Goal: Transaction & Acquisition: Purchase product/service

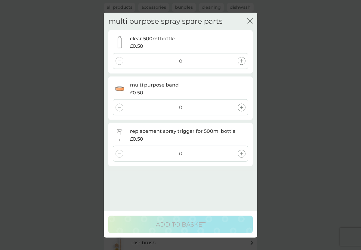
click at [53, 80] on div "multi purpose spray spare parts close clear 500ml bottle £0.50 0 multi purpose …" at bounding box center [180, 125] width 361 height 250
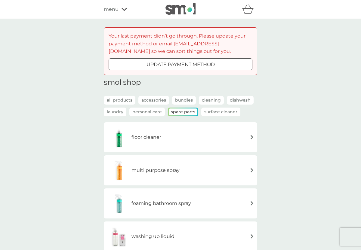
click at [114, 8] on span "menu" at bounding box center [111, 9] width 15 height 8
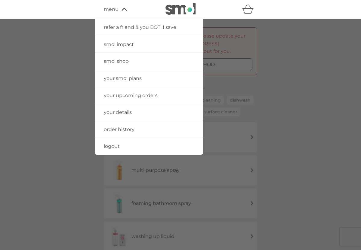
click at [126, 79] on span "your smol plans" at bounding box center [123, 79] width 38 height 6
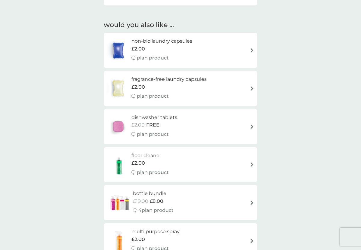
scroll to position [190, 0]
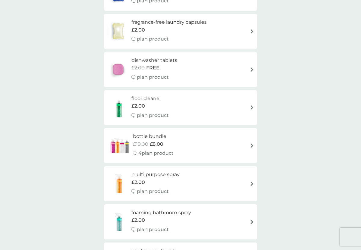
click at [184, 105] on div "floor cleaner £2.00 plan product" at bounding box center [181, 108] width 148 height 26
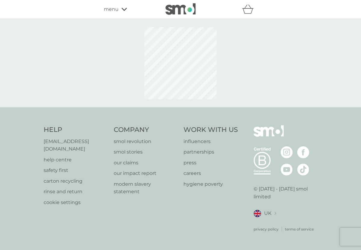
select select "84"
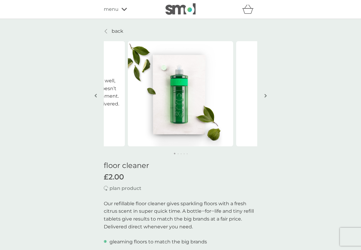
click at [122, 13] on div "refer a friend & you BOTH save smol impact smol shop your smol plans your upcom…" at bounding box center [181, 9] width 154 height 12
click at [122, 11] on icon at bounding box center [124, 10] width 5 height 4
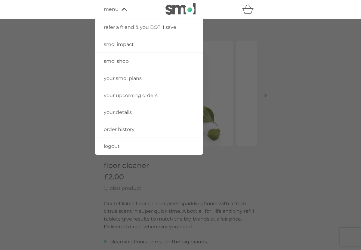
click at [128, 79] on span "your smol plans" at bounding box center [123, 79] width 38 height 6
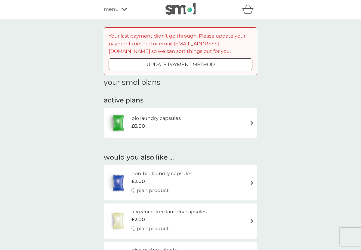
click at [124, 6] on div "menu" at bounding box center [129, 9] width 51 height 8
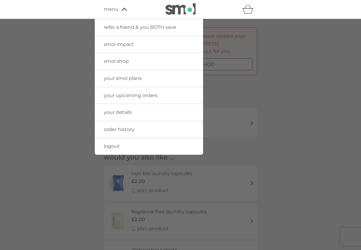
click at [119, 146] on span "logout" at bounding box center [112, 147] width 16 height 6
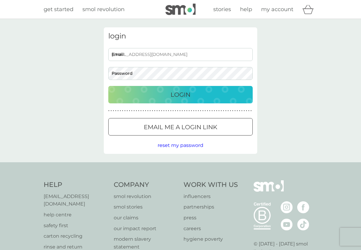
click at [172, 58] on input "tamzin+1@smolproducts.com" at bounding box center [180, 54] width 145 height 13
type input "[EMAIL_ADDRESS][DOMAIN_NAME]"
click at [181, 100] on button "Login" at bounding box center [180, 94] width 145 height 17
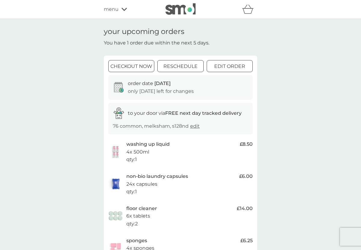
click at [122, 11] on div "menu" at bounding box center [129, 9] width 51 height 8
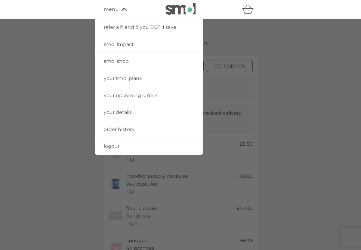
click at [128, 80] on span "your smol plans" at bounding box center [123, 79] width 38 height 6
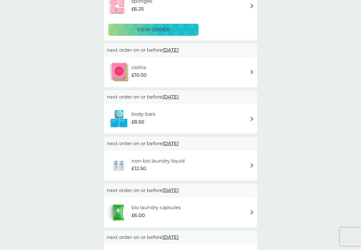
scroll to position [173, 0]
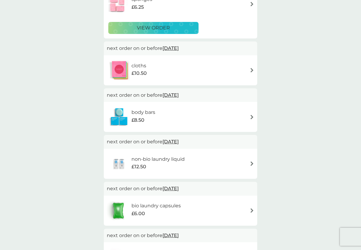
click at [158, 167] on div "£12.50" at bounding box center [158, 167] width 53 height 8
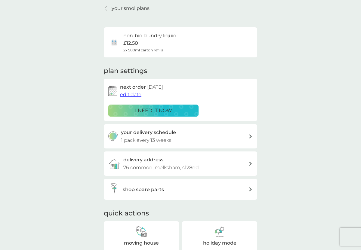
scroll to position [44, 0]
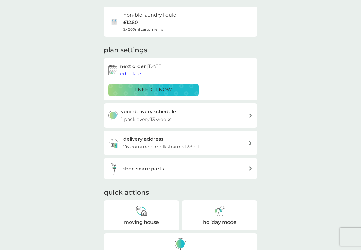
click at [157, 167] on h3 "shop spare parts" at bounding box center [143, 169] width 41 height 8
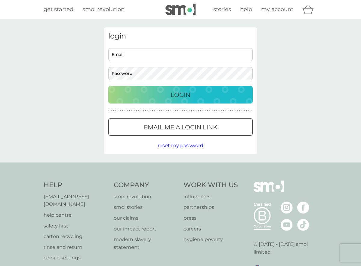
type input "tamzin+4@smolproducts.com"
click at [154, 92] on div "Login" at bounding box center [180, 95] width 132 height 10
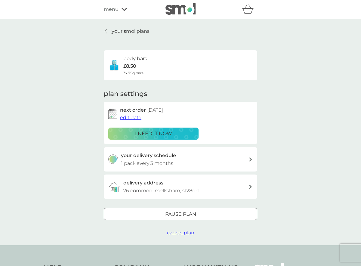
click at [111, 11] on span "menu" at bounding box center [111, 9] width 15 height 8
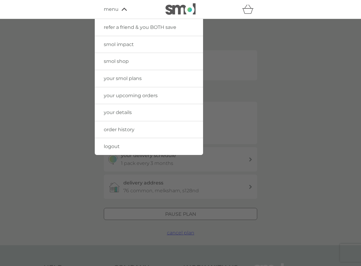
click at [134, 61] on link "smol shop" at bounding box center [149, 61] width 108 height 17
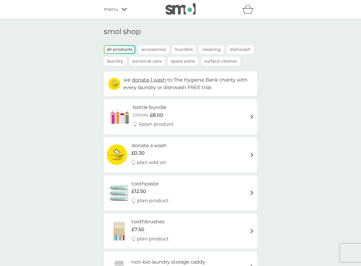
click at [119, 8] on div "menu" at bounding box center [129, 9] width 51 height 8
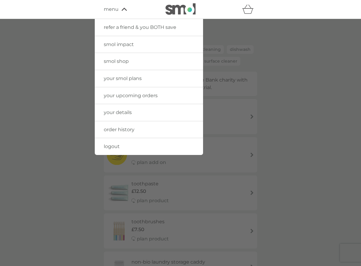
click at [115, 146] on span "logout" at bounding box center [112, 147] width 16 height 6
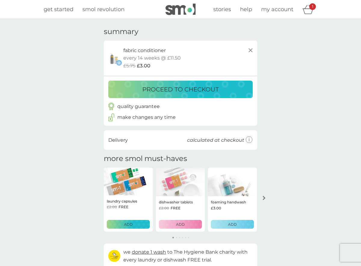
click at [265, 199] on icon "arrow right" at bounding box center [264, 198] width 3 height 4
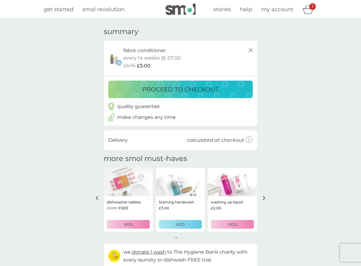
click at [240, 224] on div "ADD" at bounding box center [232, 225] width 35 height 6
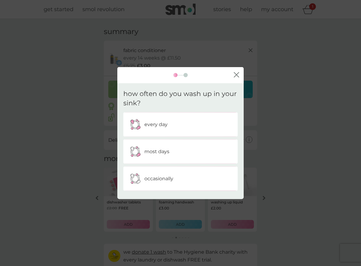
click at [180, 151] on div "most days" at bounding box center [180, 151] width 105 height 15
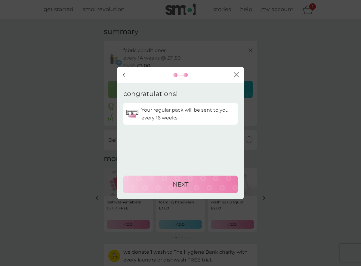
click at [169, 182] on div "NEXT" at bounding box center [180, 185] width 102 height 10
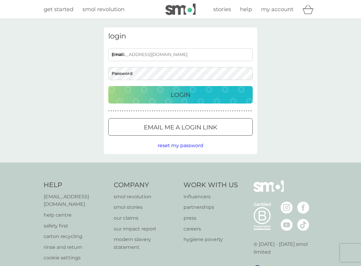
click at [182, 51] on input "tamzin+4@smolproducts.com" at bounding box center [180, 54] width 145 height 13
type input "tamzin+1@smolproducts.com"
click at [184, 94] on p "Login" at bounding box center [181, 95] width 20 height 10
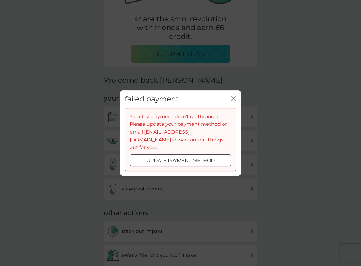
click at [235, 101] on icon "close" at bounding box center [235, 98] width 2 height 5
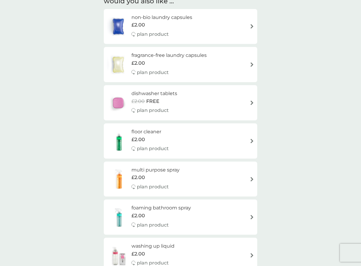
scroll to position [443, 0]
click at [205, 175] on div "multi purpose spray £2.00 plan product" at bounding box center [181, 179] width 148 height 26
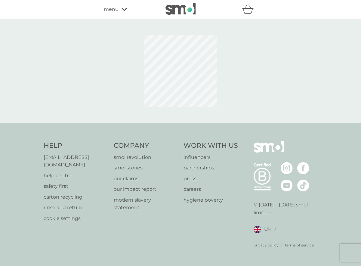
select select "112"
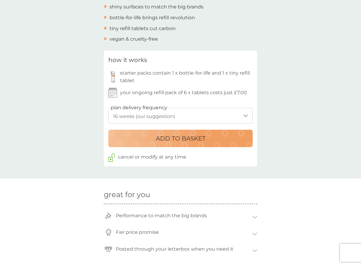
scroll to position [260, 0]
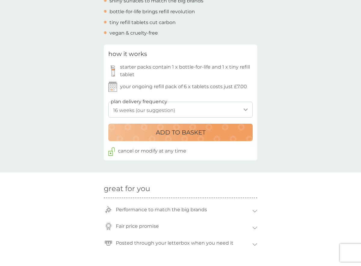
click at [178, 136] on p "ADD TO BASKET" at bounding box center [181, 133] width 50 height 10
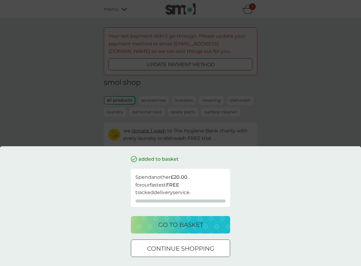
click at [178, 136] on div "added to basket Spend another £20.00 for our fastest FREE tracked delivery serv…" at bounding box center [180, 133] width 361 height 266
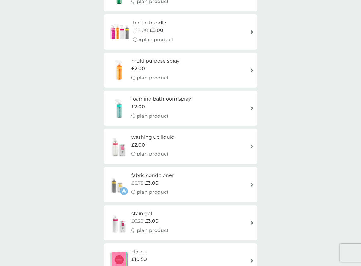
scroll to position [309, 0]
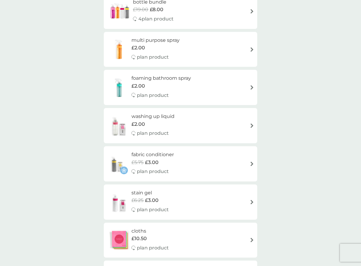
click at [175, 155] on div "fabric conditioner £5.75 £3.00 plan product" at bounding box center [156, 164] width 48 height 26
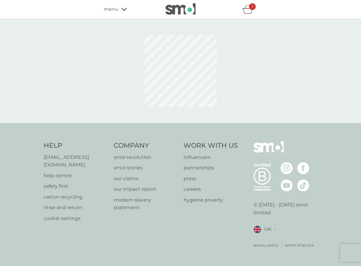
select select "182"
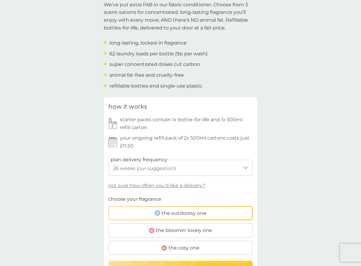
scroll to position [231, 0]
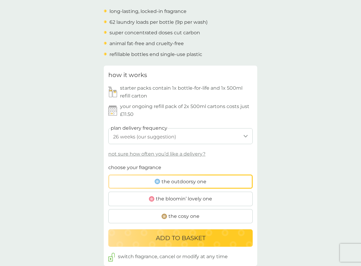
click at [169, 239] on p "ADD TO BASKET" at bounding box center [181, 238] width 50 height 10
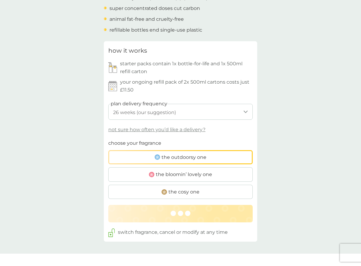
scroll to position [256, 0]
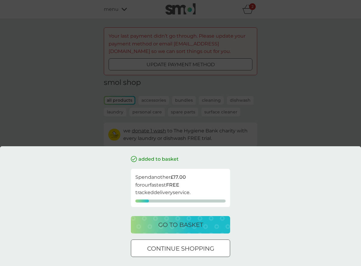
click at [214, 228] on div "go to basket" at bounding box center [180, 225] width 87 height 10
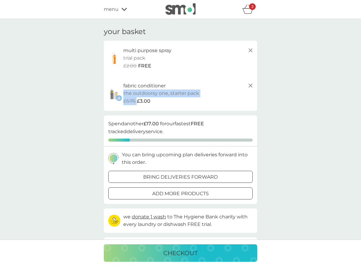
drag, startPoint x: 124, startPoint y: 95, endPoint x: 203, endPoint y: 95, distance: 79.5
click at [203, 95] on div "fabric conditioner the outdoorsy one, starter pack every 26 weeks @ £11.50 £5.7…" at bounding box center [188, 93] width 131 height 23
click at [120, 10] on div "menu" at bounding box center [129, 9] width 51 height 8
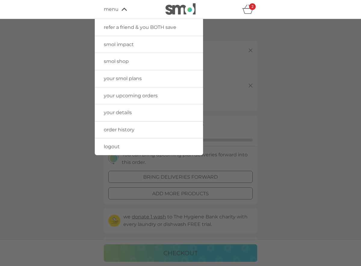
click at [121, 65] on link "smol shop" at bounding box center [149, 61] width 108 height 17
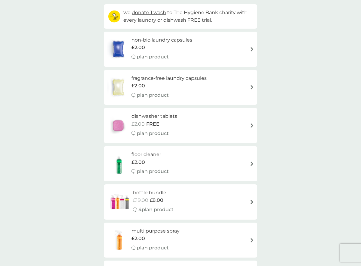
scroll to position [132, 0]
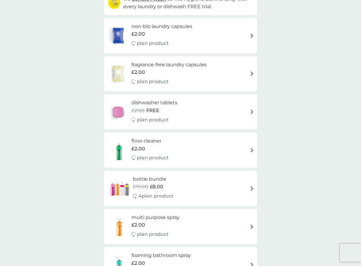
click at [169, 164] on div "floor cleaner £2.00 plan product" at bounding box center [181, 149] width 154 height 35
select select "84"
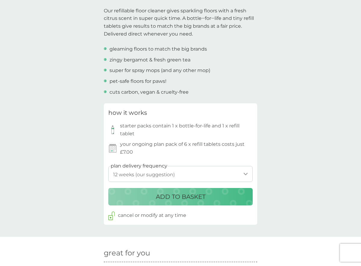
scroll to position [246, 0]
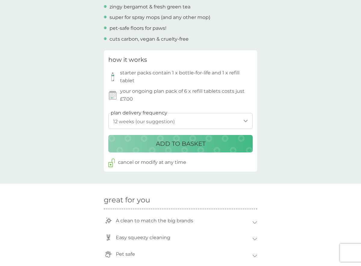
click at [192, 146] on p "ADD TO BASKET" at bounding box center [181, 144] width 50 height 10
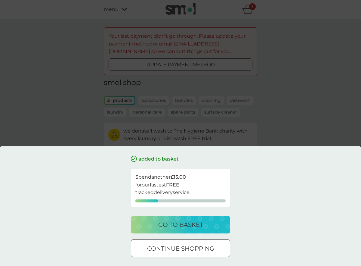
click at [250, 8] on div "added to basket Spend another £15.00 for our fastest FREE tracked delivery serv…" at bounding box center [180, 133] width 361 height 266
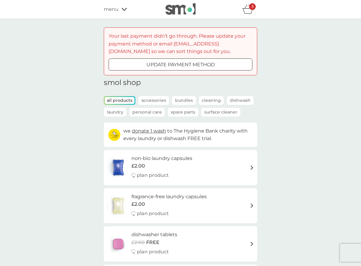
click at [256, 12] on div "3" at bounding box center [249, 9] width 15 height 12
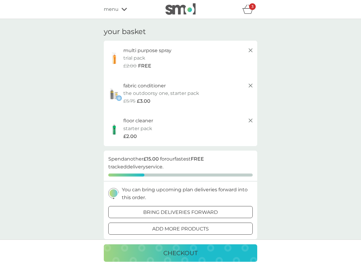
click at [117, 10] on span "menu" at bounding box center [111, 9] width 15 height 8
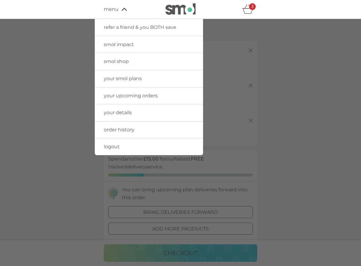
click at [123, 61] on span "smol shop" at bounding box center [116, 61] width 25 height 6
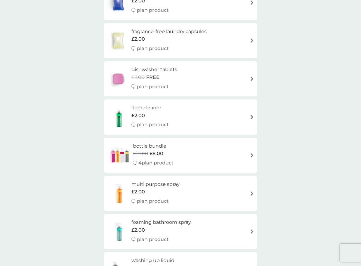
scroll to position [172, 0]
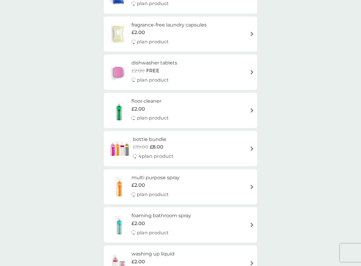
click at [142, 163] on div "bottle bundle £19.00 £8.00 4 plan product" at bounding box center [181, 148] width 154 height 35
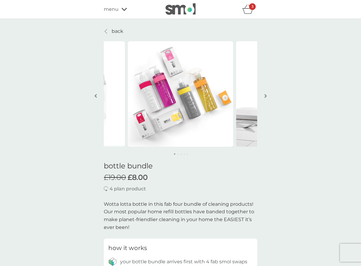
click at [117, 31] on p "back" at bounding box center [118, 31] width 12 height 8
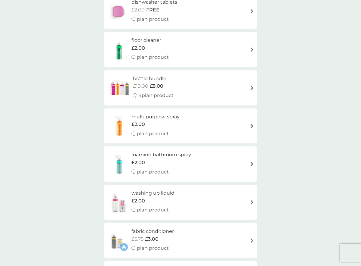
scroll to position [298, 0]
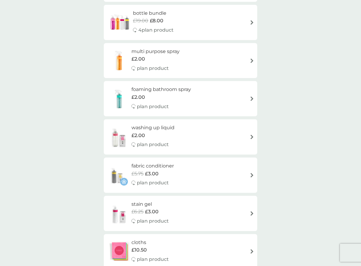
click at [163, 128] on h6 "washing up liquid" at bounding box center [153, 128] width 43 height 8
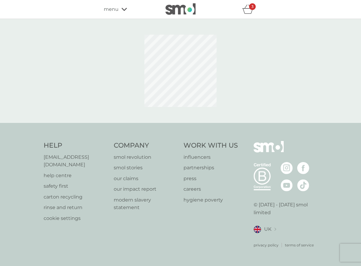
select select "112"
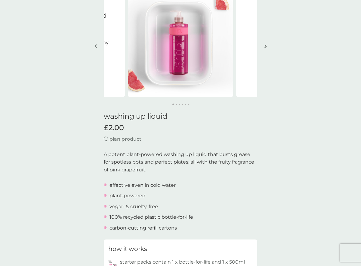
scroll to position [200, 0]
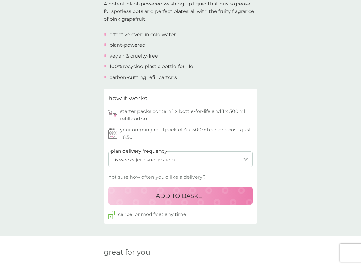
click at [170, 189] on button "ADD TO BASKET" at bounding box center [180, 195] width 145 height 17
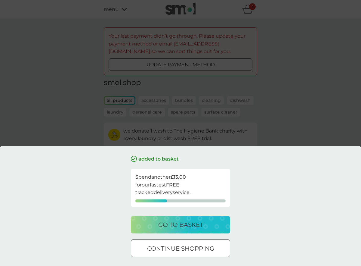
click at [170, 220] on p "go to basket" at bounding box center [180, 225] width 45 height 10
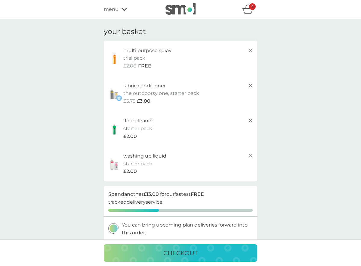
click at [126, 13] on div "refer a friend & you BOTH save smol impact smol shop your smol plans your upcom…" at bounding box center [181, 9] width 154 height 12
click at [126, 13] on div "menu" at bounding box center [129, 9] width 51 height 8
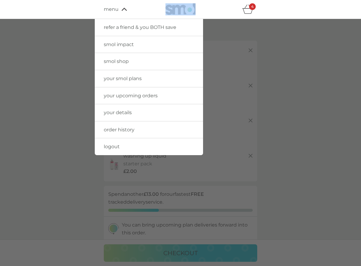
click at [125, 65] on link "smol shop" at bounding box center [149, 61] width 108 height 17
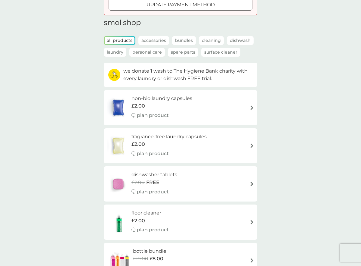
scroll to position [59, 0]
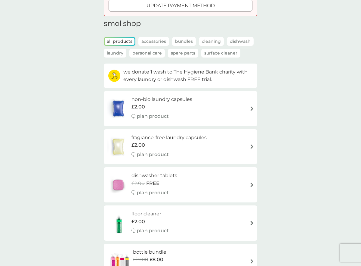
click at [177, 54] on p "Spare Parts" at bounding box center [183, 53] width 30 height 9
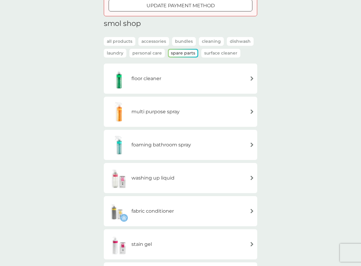
click at [154, 149] on div "foaming bathroom spray" at bounding box center [149, 144] width 84 height 21
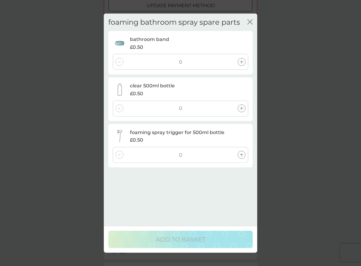
click at [91, 146] on div "foaming bathroom spray spare parts close bathroom band £0.50 0 clear 500ml bott…" at bounding box center [180, 133] width 361 height 266
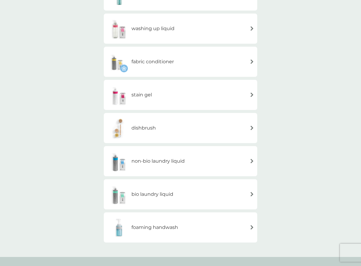
scroll to position [209, 0]
click at [142, 234] on div "foaming handwash" at bounding box center [142, 226] width 71 height 21
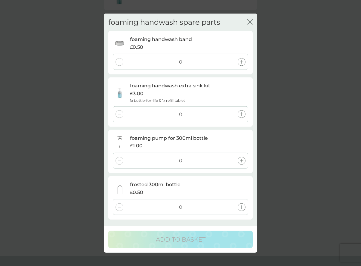
click at [60, 73] on div "foaming handwash spare parts close foaming handwash band £0.50 0 foaming handwa…" at bounding box center [180, 133] width 361 height 266
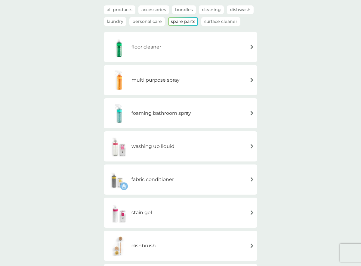
scroll to position [84, 0]
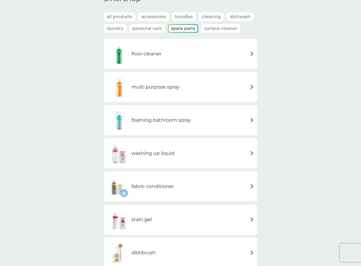
click at [147, 94] on div "multi purpose spray" at bounding box center [143, 86] width 73 height 21
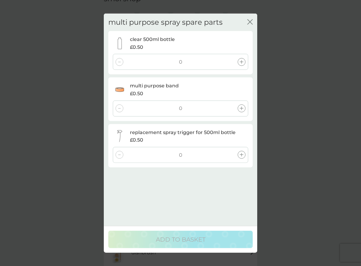
click at [299, 114] on div "multi purpose spray spare parts close clear 500ml bottle £0.50 0 multi purpose …" at bounding box center [180, 133] width 361 height 266
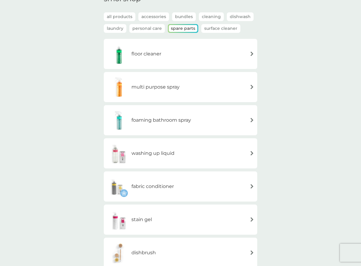
click at [160, 122] on h6 "foaming bathroom spray" at bounding box center [162, 120] width 60 height 8
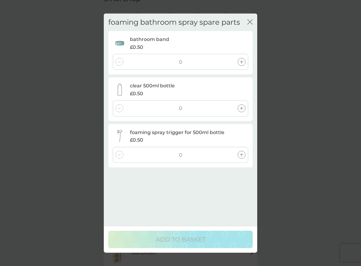
click at [69, 63] on div "foaming bathroom spray spare parts close bathroom band £0.50 0 clear 500ml bott…" at bounding box center [180, 133] width 361 height 266
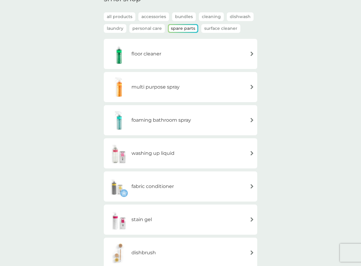
click at [155, 91] on div "multi purpose spray" at bounding box center [143, 86] width 73 height 21
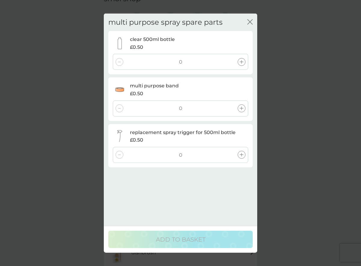
click at [58, 107] on div "multi purpose spray spare parts close clear 500ml bottle £0.50 0 multi purpose …" at bounding box center [180, 133] width 361 height 266
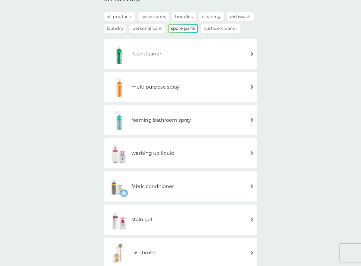
click at [135, 42] on div "floor cleaner" at bounding box center [181, 54] width 154 height 30
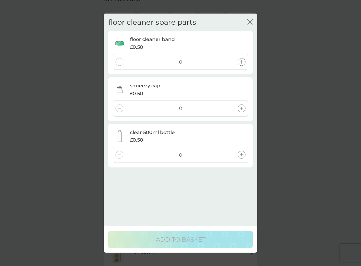
click at [57, 113] on div "floor cleaner spare parts close floor cleaner band £0.50 0 squeezy cap £0.50 0 …" at bounding box center [180, 133] width 361 height 266
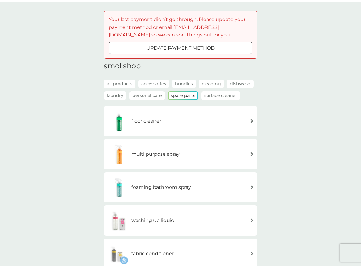
scroll to position [0, 0]
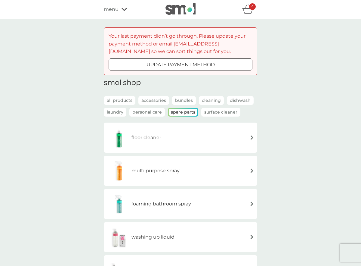
click at [121, 12] on div "menu" at bounding box center [129, 9] width 51 height 8
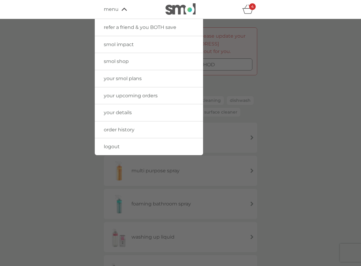
click at [114, 141] on link "logout" at bounding box center [149, 146] width 108 height 17
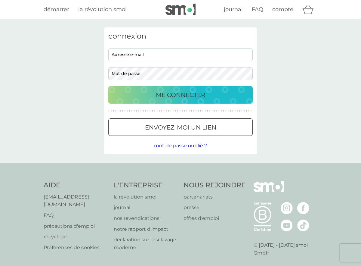
type input "tamzin+fr1@smolproducts.com"
click at [181, 99] on p "ME CONNECTER" at bounding box center [180, 95] width 49 height 10
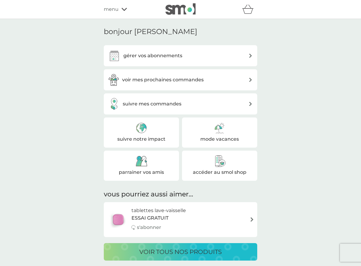
click at [214, 159] on img at bounding box center [220, 161] width 12 height 12
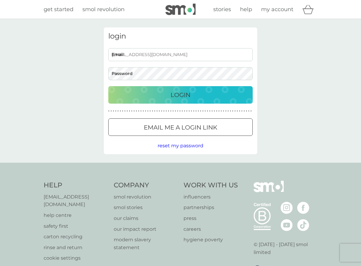
click at [177, 59] on input "[EMAIL_ADDRESS][DOMAIN_NAME]" at bounding box center [180, 54] width 145 height 13
type input "[EMAIL_ADDRESS][DOMAIN_NAME]"
click at [173, 92] on p "Login" at bounding box center [181, 95] width 20 height 10
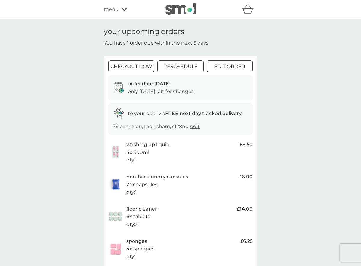
click at [124, 11] on icon at bounding box center [124, 10] width 5 height 4
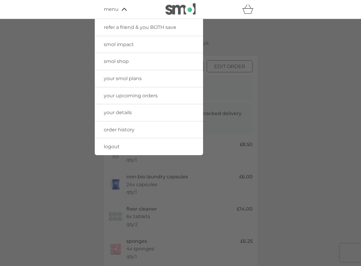
click at [137, 81] on span "your smol plans" at bounding box center [123, 79] width 38 height 6
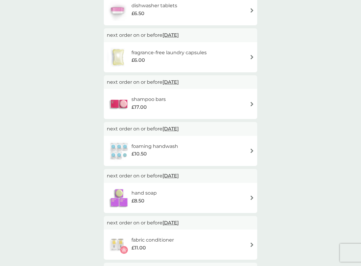
scroll to position [444, 0]
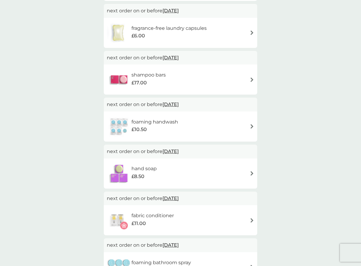
click at [212, 126] on div "foaming handwash £10.50" at bounding box center [181, 126] width 148 height 21
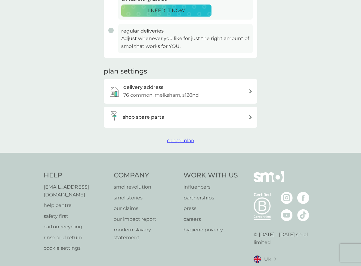
scroll to position [172, 0]
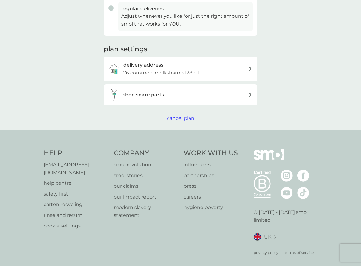
click at [179, 117] on span "cancel plan" at bounding box center [180, 118] width 27 height 6
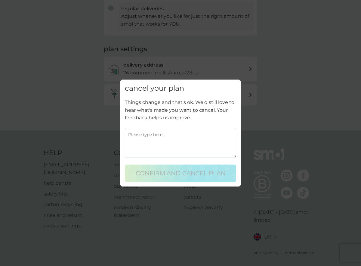
click at [170, 147] on textarea at bounding box center [180, 143] width 111 height 30
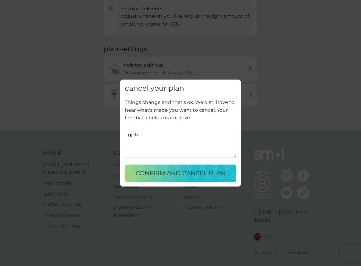
type textarea "gjcfv"
click at [170, 168] on p "CONFIRM AND CANCEL PLAN" at bounding box center [181, 173] width 90 height 10
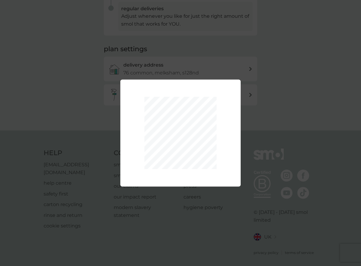
scroll to position [100, 0]
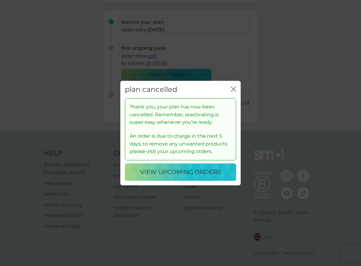
click at [178, 173] on p "view upcoming orders" at bounding box center [180, 172] width 81 height 10
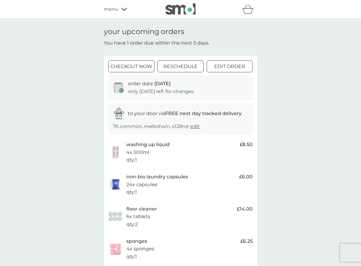
click at [124, 10] on icon at bounding box center [124, 9] width 5 height 3
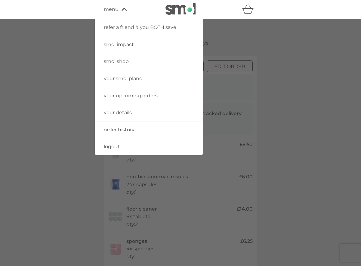
click at [127, 80] on span "your smol plans" at bounding box center [123, 79] width 38 height 6
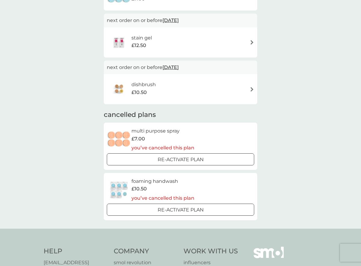
scroll to position [677, 0]
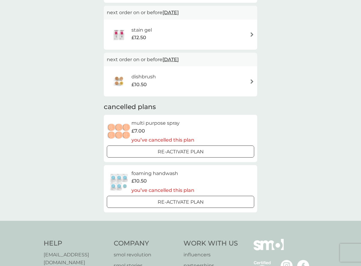
click at [192, 201] on p "Re-activate Plan" at bounding box center [181, 202] width 46 height 8
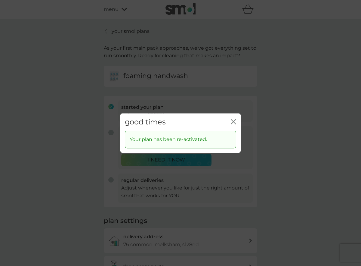
click at [234, 120] on icon "close" at bounding box center [235, 121] width 2 height 5
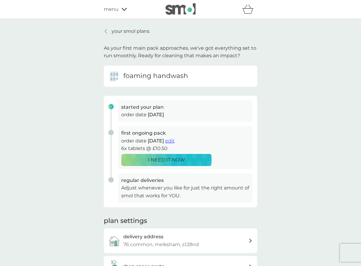
click at [122, 11] on icon at bounding box center [124, 10] width 5 height 4
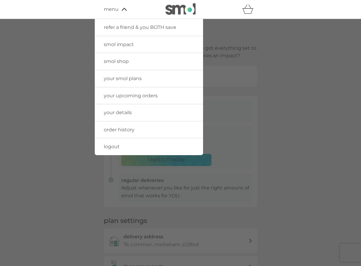
click at [116, 144] on span "logout" at bounding box center [112, 147] width 16 height 6
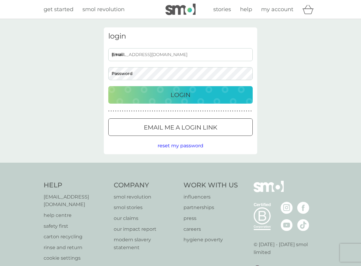
click at [170, 54] on input "tamzin+4@smolproducts.com" at bounding box center [180, 54] width 145 height 13
type input "tamzin+6@smolproducts.com"
click at [184, 96] on p "Login" at bounding box center [181, 95] width 20 height 10
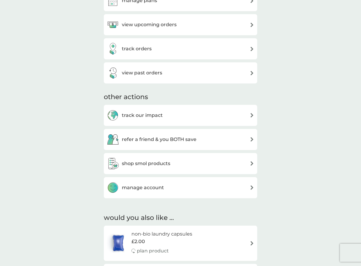
scroll to position [170, 0]
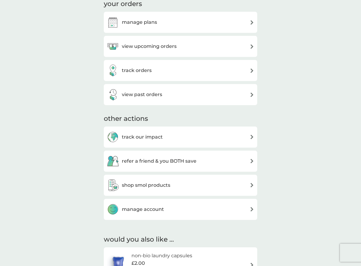
click at [163, 27] on div "manage plans" at bounding box center [181, 22] width 148 height 12
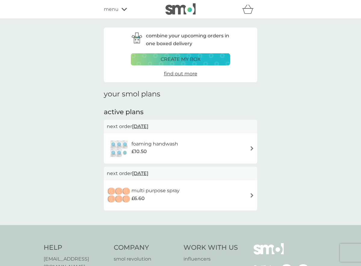
click at [178, 144] on h6 "foaming handwash" at bounding box center [155, 144] width 47 height 8
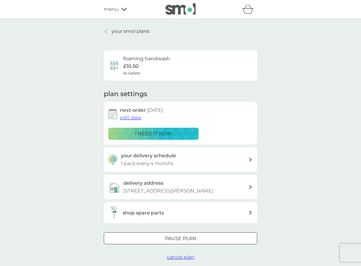
click at [182, 259] on span "cancel plan" at bounding box center [180, 257] width 27 height 6
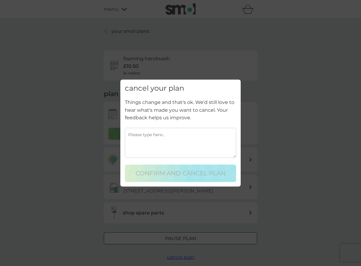
click at [173, 147] on textarea at bounding box center [180, 143] width 111 height 30
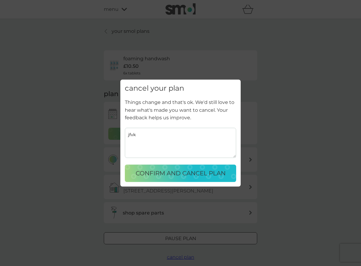
type textarea "jfvk"
click at [201, 174] on p "CONFIRM AND CANCEL PLAN" at bounding box center [181, 173] width 90 height 10
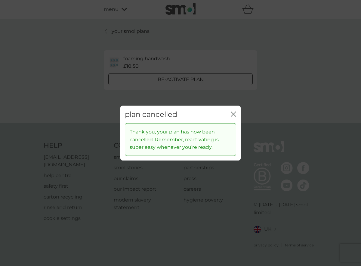
click at [240, 112] on div "plan cancelled close" at bounding box center [180, 114] width 120 height 18
click at [232, 113] on icon "close" at bounding box center [232, 113] width 2 height 5
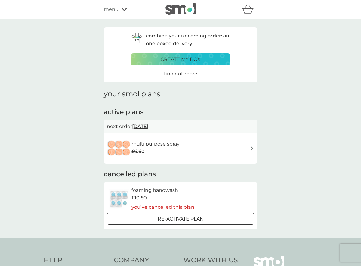
click at [310, 132] on div "combine your upcoming orders in one boxed delivery create my box find out more …" at bounding box center [180, 128] width 361 height 219
click at [171, 222] on p "Re-activate Plan" at bounding box center [181, 219] width 46 height 8
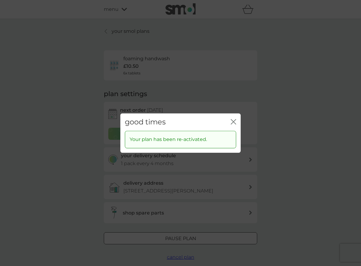
click at [101, 151] on div "good times close Your plan has been re-activated." at bounding box center [180, 133] width 361 height 266
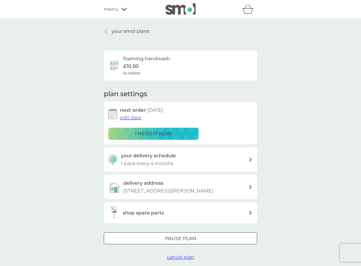
click at [120, 29] on p "your smol plans" at bounding box center [131, 31] width 38 height 8
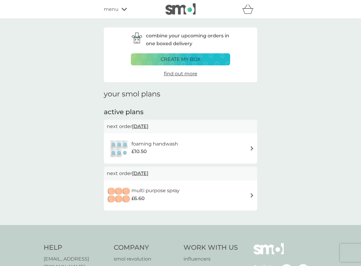
click at [120, 10] on div "menu" at bounding box center [129, 9] width 51 height 8
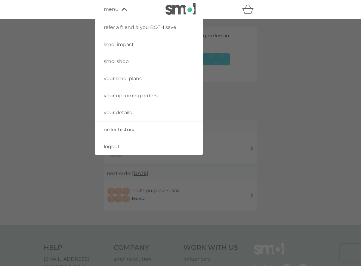
click at [117, 149] on span "logout" at bounding box center [112, 147] width 16 height 6
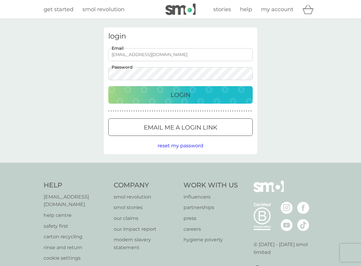
click at [160, 58] on input "[EMAIL_ADDRESS][DOMAIN_NAME]" at bounding box center [180, 54] width 145 height 13
type input "[EMAIL_ADDRESS][DOMAIN_NAME]"
click at [171, 92] on p "Login" at bounding box center [181, 95] width 20 height 10
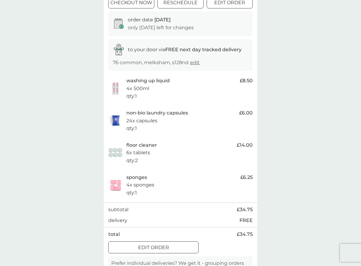
scroll to position [10, 0]
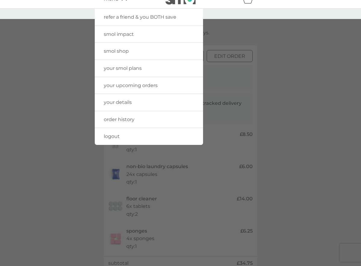
click at [129, 68] on span "your smol plans" at bounding box center [123, 68] width 38 height 6
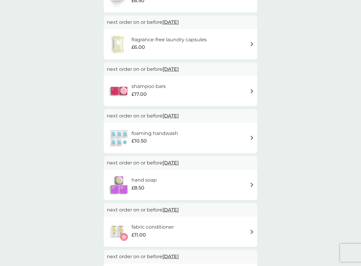
scroll to position [463, 0]
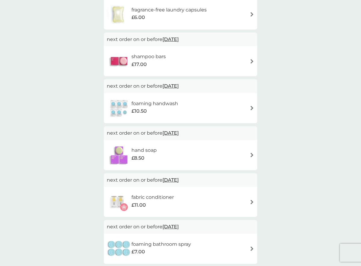
click at [152, 196] on h6 "fabric conditioner" at bounding box center [153, 197] width 42 height 8
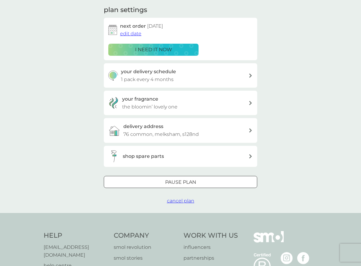
scroll to position [95, 0]
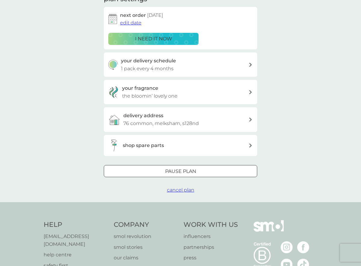
click at [181, 191] on span "cancel plan" at bounding box center [180, 190] width 27 height 6
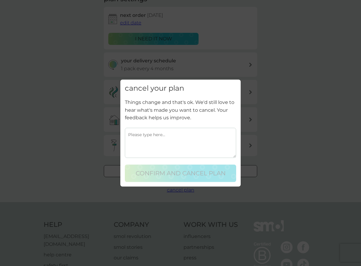
click at [185, 148] on textarea at bounding box center [180, 143] width 111 height 30
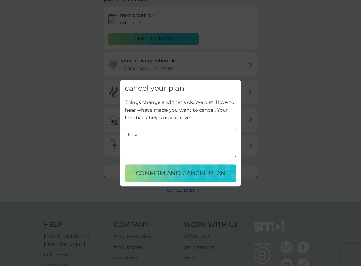
type textarea "khfv"
click at [187, 171] on p "CONFIRM AND CANCEL PLAN" at bounding box center [181, 173] width 90 height 10
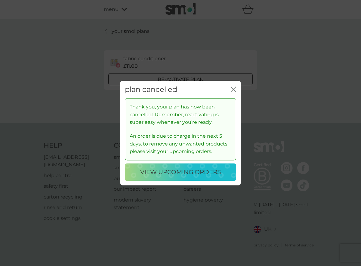
scroll to position [0, 0]
click at [236, 88] on icon "close" at bounding box center [233, 88] width 5 height 5
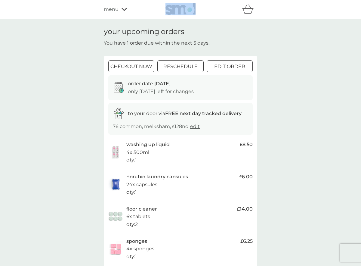
click at [124, 11] on icon at bounding box center [124, 10] width 5 height 4
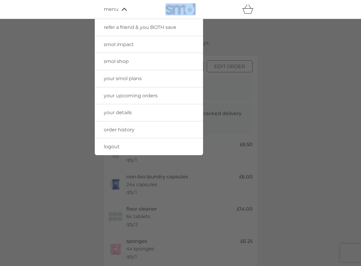
click at [128, 77] on span "your smol plans" at bounding box center [123, 79] width 38 height 6
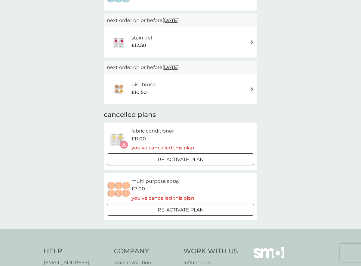
scroll to position [687, 0]
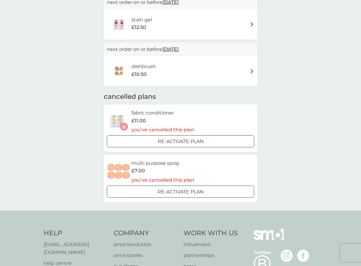
click at [197, 145] on p "Re-activate Plan" at bounding box center [181, 142] width 46 height 8
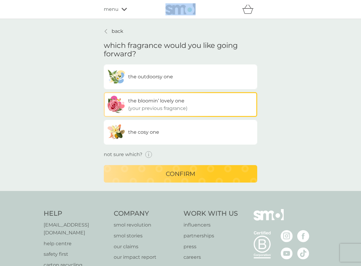
click at [193, 178] on p "confirm" at bounding box center [181, 174] width 30 height 10
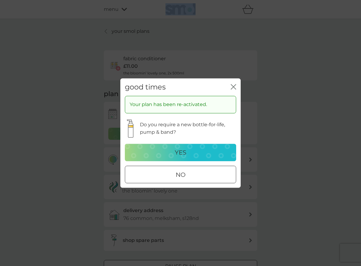
click at [189, 154] on div "yes" at bounding box center [180, 153] width 99 height 10
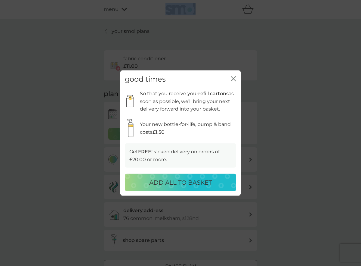
click at [197, 183] on p "ADD ALL TO BASKET" at bounding box center [180, 183] width 63 height 10
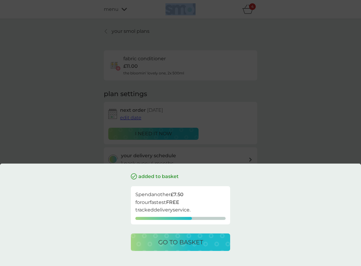
click at [194, 241] on p "go to basket" at bounding box center [180, 242] width 45 height 10
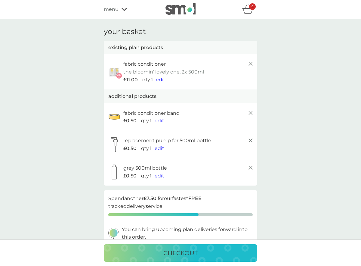
click at [125, 13] on div "menu" at bounding box center [129, 9] width 51 height 8
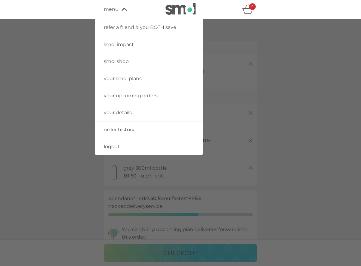
click at [124, 60] on span "smol shop" at bounding box center [116, 61] width 25 height 6
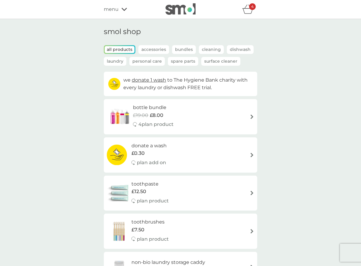
click at [250, 14] on div "4" at bounding box center [249, 9] width 15 height 12
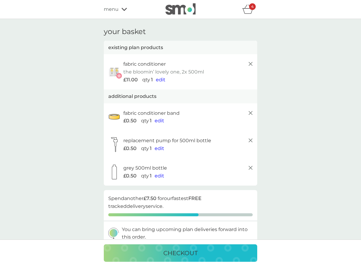
click at [121, 6] on div "menu" at bounding box center [129, 9] width 51 height 8
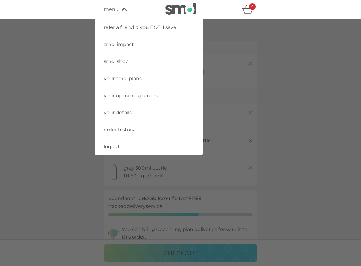
click at [117, 61] on span "smol shop" at bounding box center [116, 61] width 25 height 6
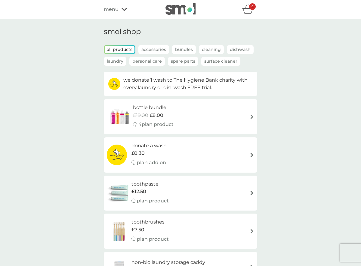
click at [119, 8] on div "menu" at bounding box center [129, 9] width 51 height 8
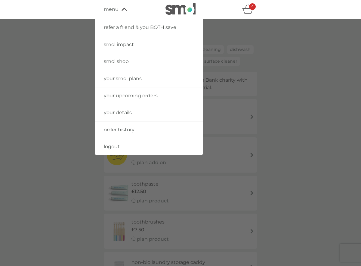
click at [123, 76] on span "your smol plans" at bounding box center [123, 79] width 38 height 6
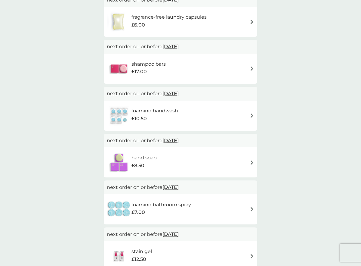
scroll to position [505, 0]
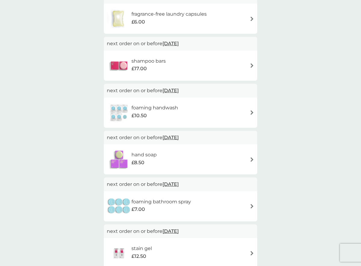
click at [169, 111] on h6 "foaming handwash" at bounding box center [155, 108] width 47 height 8
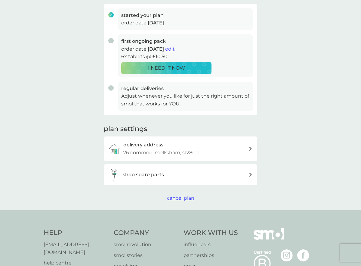
scroll to position [109, 0]
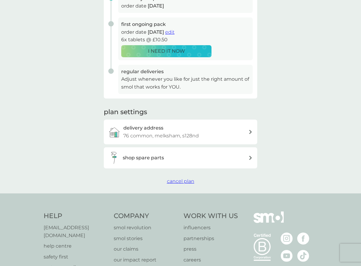
click at [163, 162] on div "shop spare parts" at bounding box center [178, 158] width 140 height 12
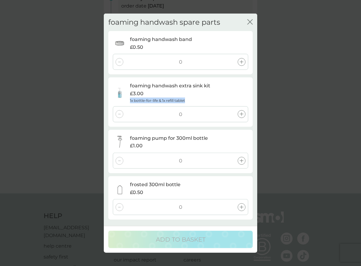
copy p "1x bottle-for-life & 1x refill tablet"
drag, startPoint x: 130, startPoint y: 100, endPoint x: 188, endPoint y: 101, distance: 57.8
click at [188, 101] on div "foaming handwash extra sink kit £3.00 1x bottle-for-life & 1x refill tablet" at bounding box center [180, 92] width 135 height 21
click at [243, 111] on div at bounding box center [242, 114] width 8 height 8
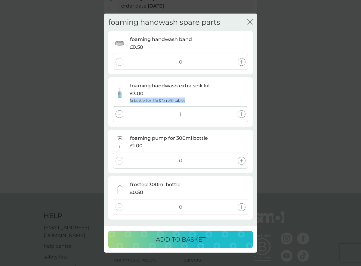
click at [186, 244] on p "ADD TO BASKET" at bounding box center [181, 240] width 50 height 10
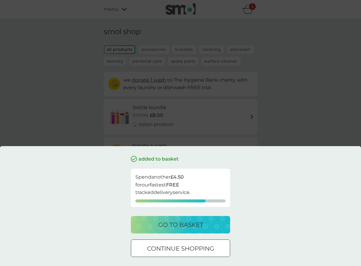
click at [210, 228] on div "go to basket" at bounding box center [180, 225] width 87 height 10
